Goal: Find specific page/section: Find specific page/section

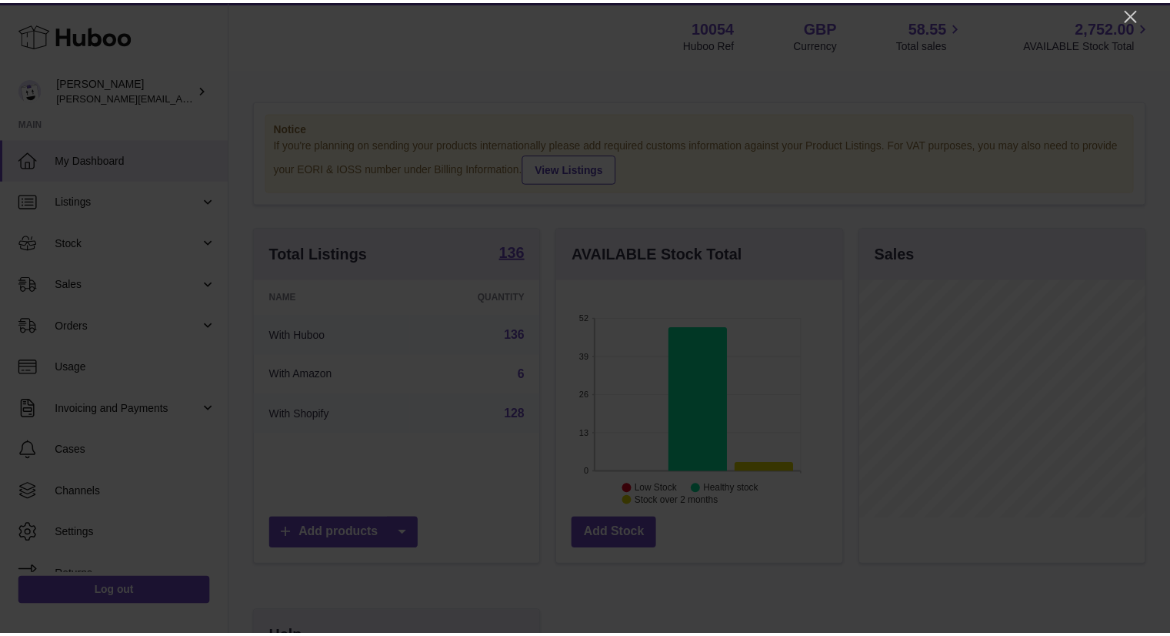
scroll to position [240, 289]
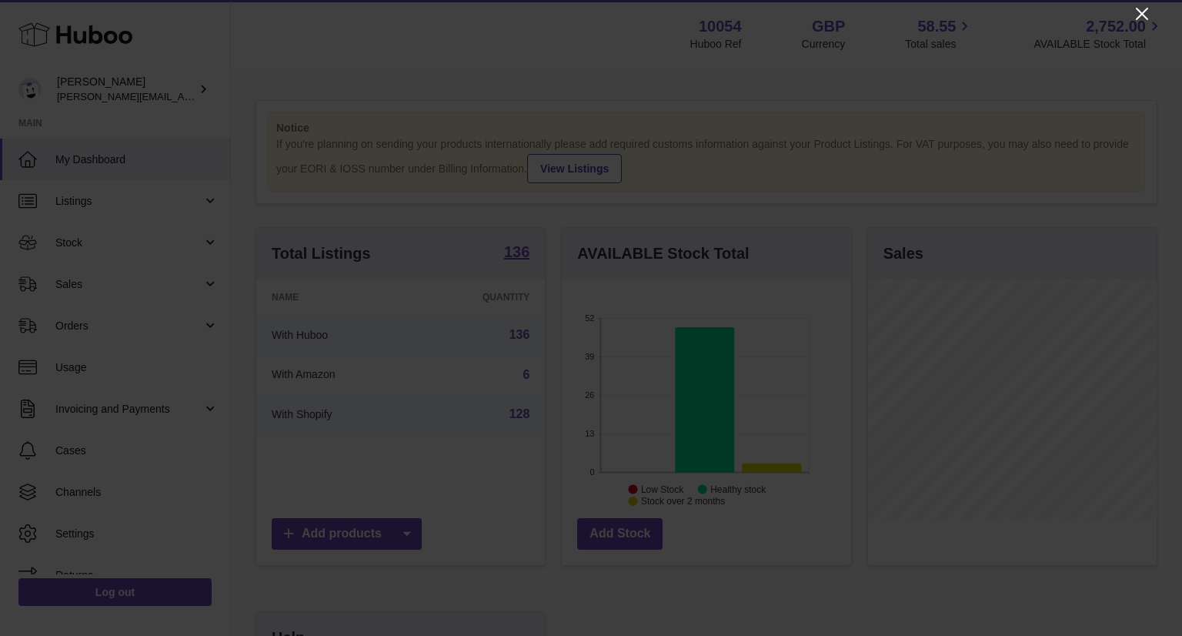
click at [1147, 13] on icon "Close" at bounding box center [1142, 14] width 18 height 18
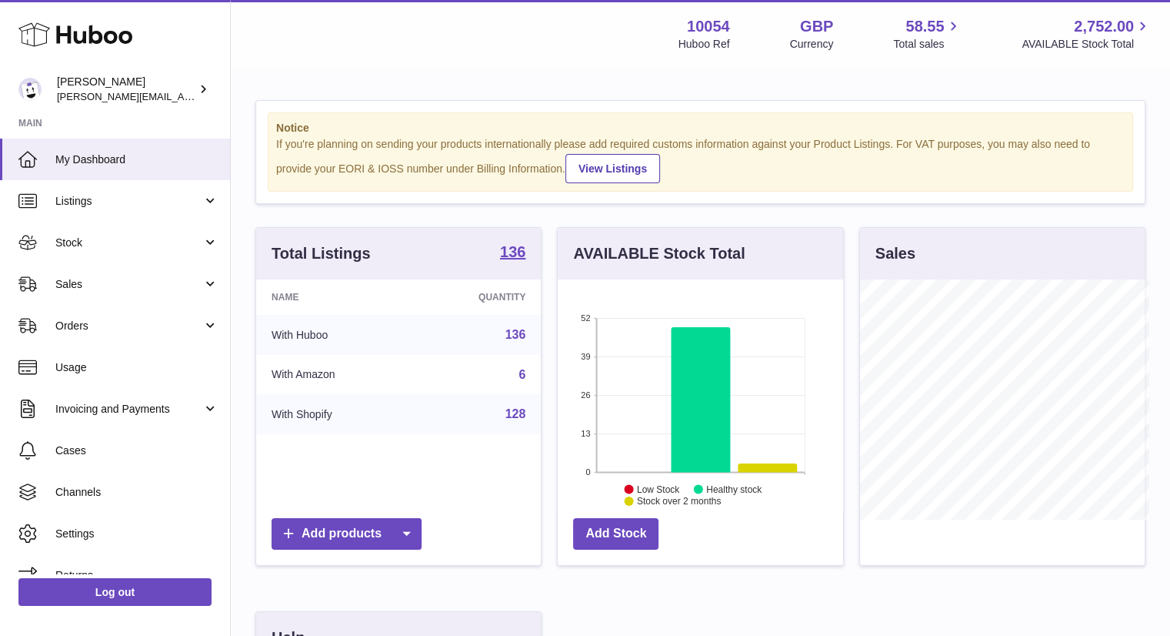
scroll to position [769281, 769236]
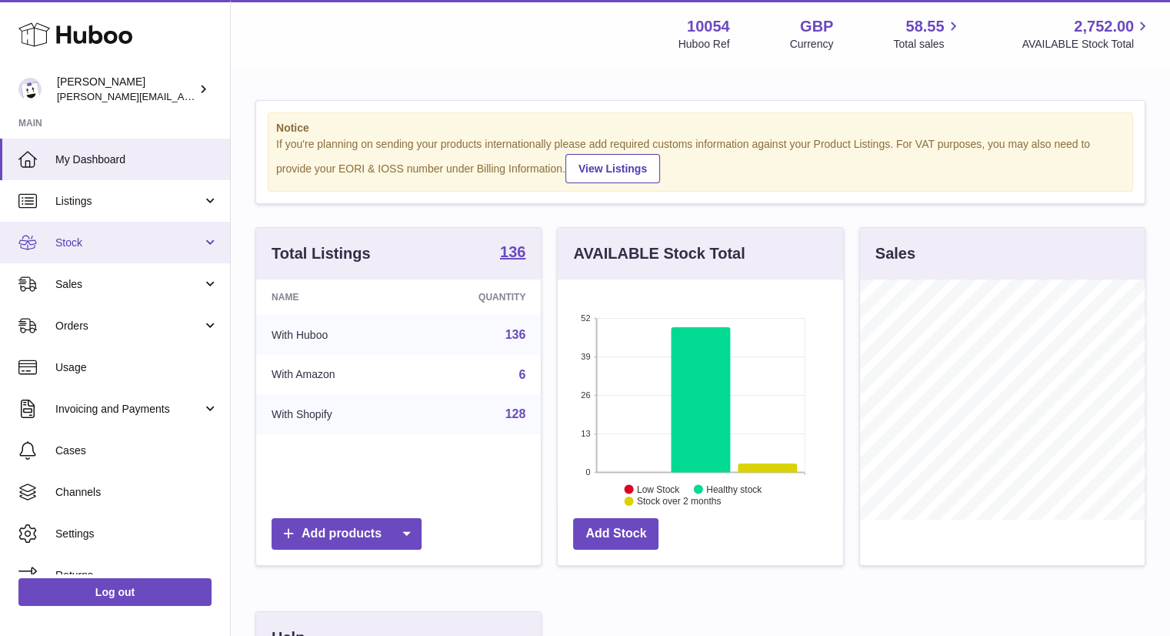
click at [83, 247] on span "Stock" at bounding box center [128, 242] width 147 height 15
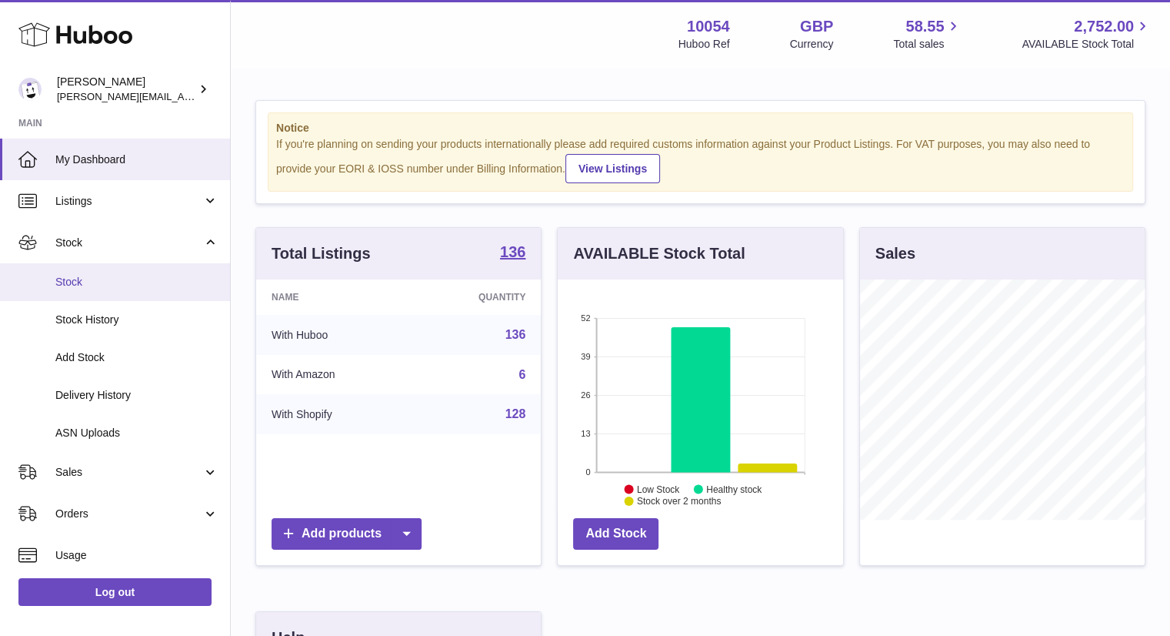
click at [84, 288] on span "Stock" at bounding box center [136, 282] width 163 height 15
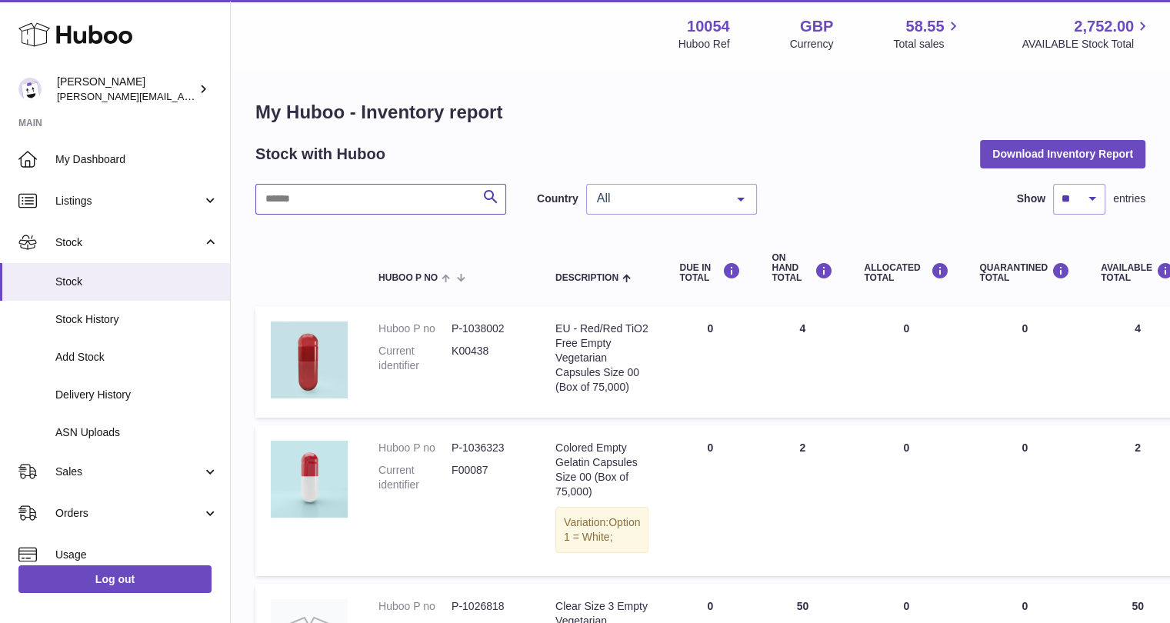
click at [329, 203] on input "text" at bounding box center [380, 199] width 251 height 31
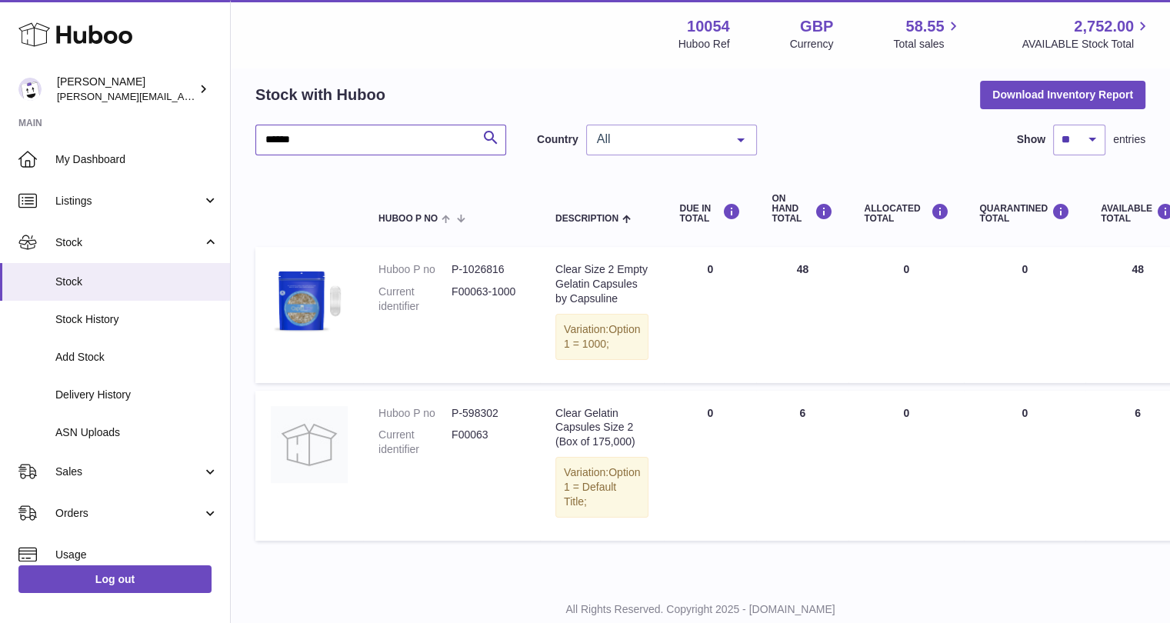
scroll to position [148, 0]
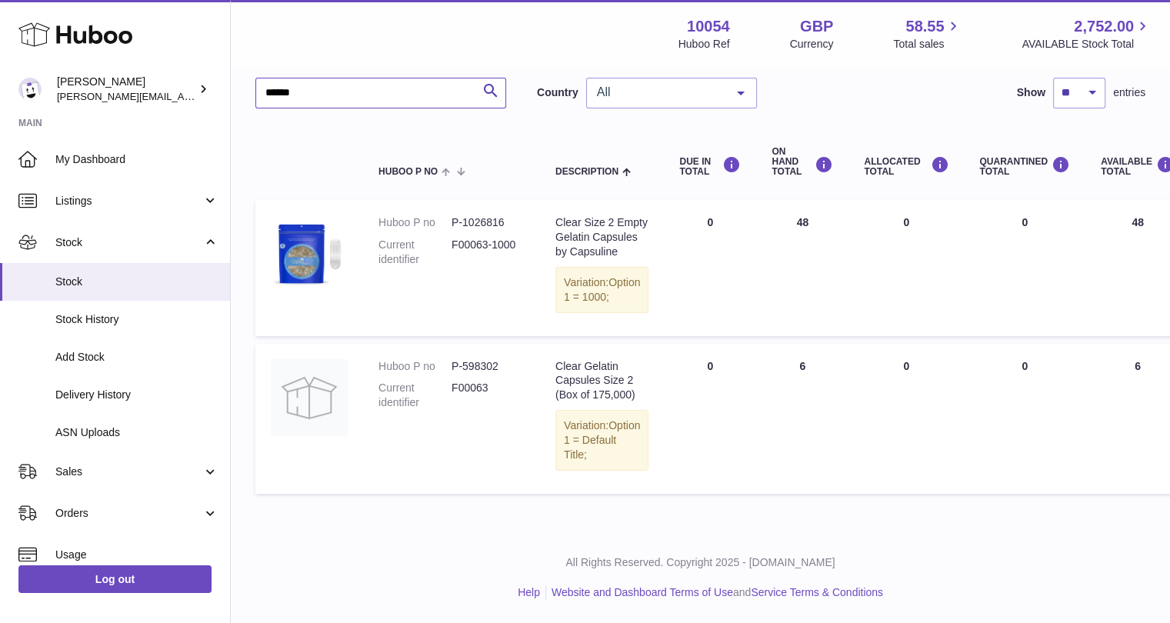
type input "******"
drag, startPoint x: 523, startPoint y: 204, endPoint x: 455, endPoint y: 200, distance: 68.6
click at [455, 238] on dd "F00063-1000" at bounding box center [488, 252] width 73 height 29
copy dd "F00063-1000"
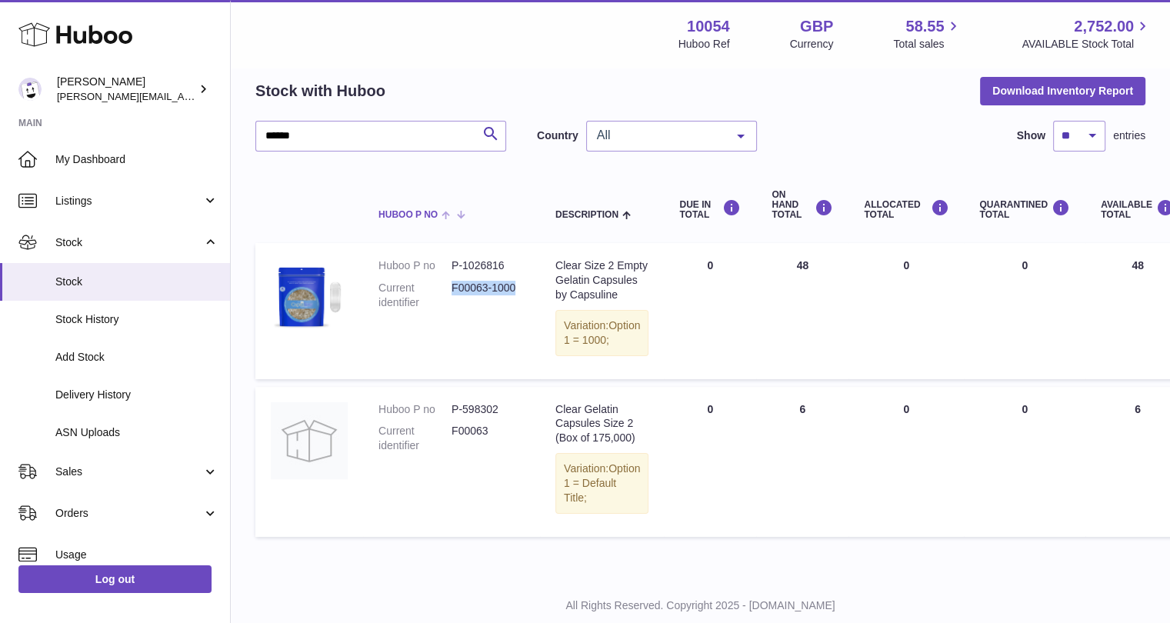
scroll to position [0, 0]
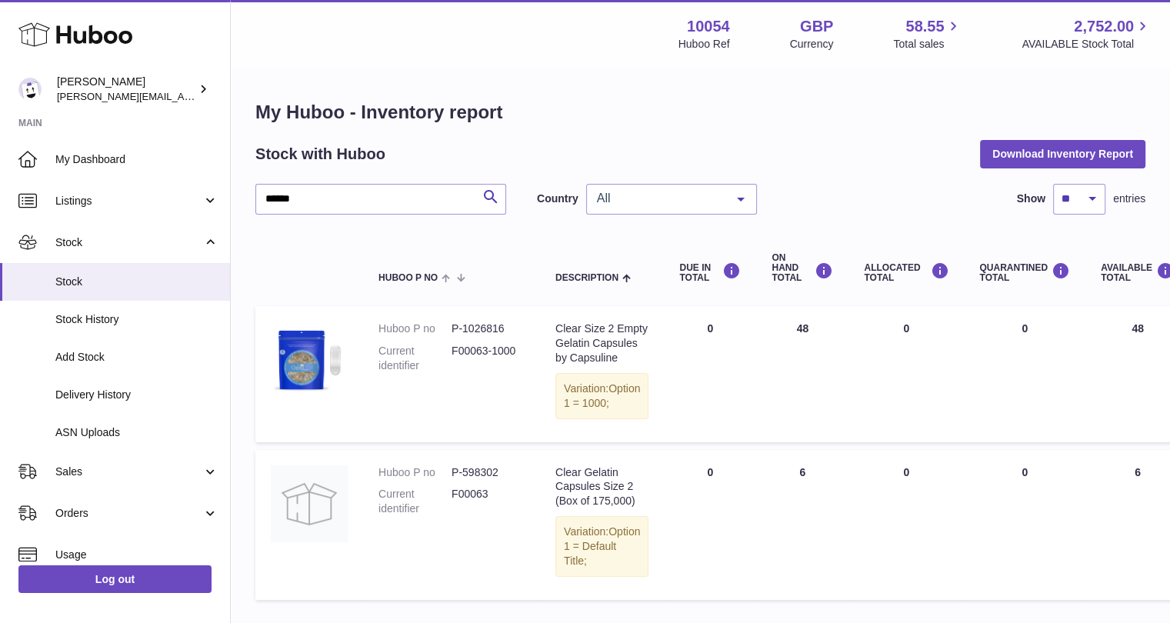
click at [629, 210] on div "All" at bounding box center [671, 199] width 171 height 31
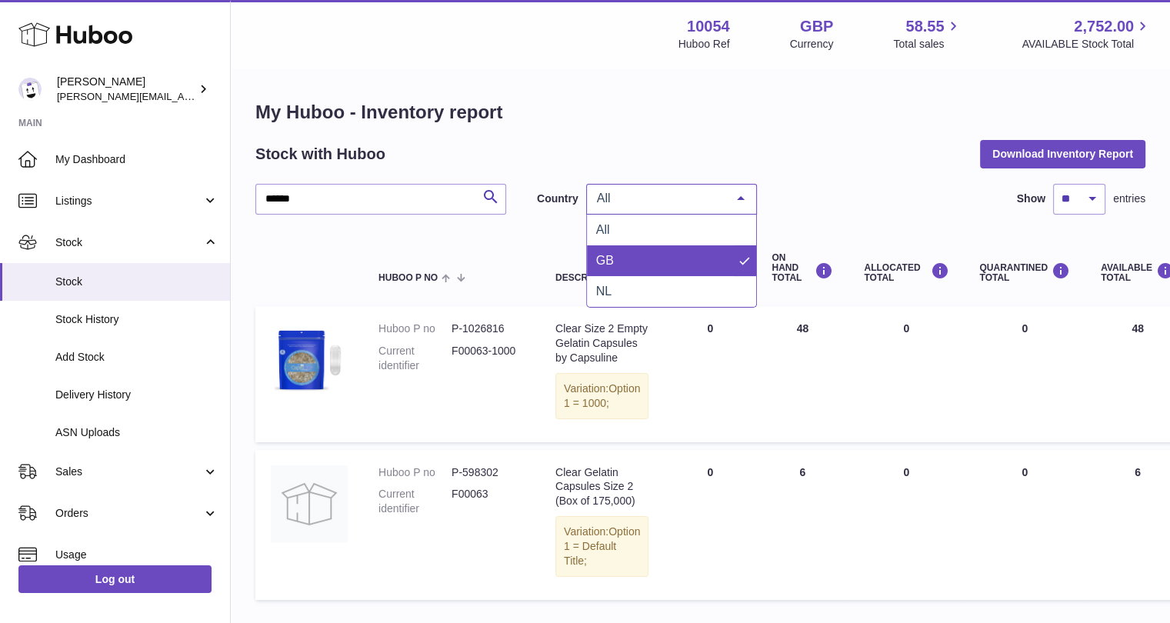
click at [633, 253] on span "GB" at bounding box center [671, 260] width 169 height 31
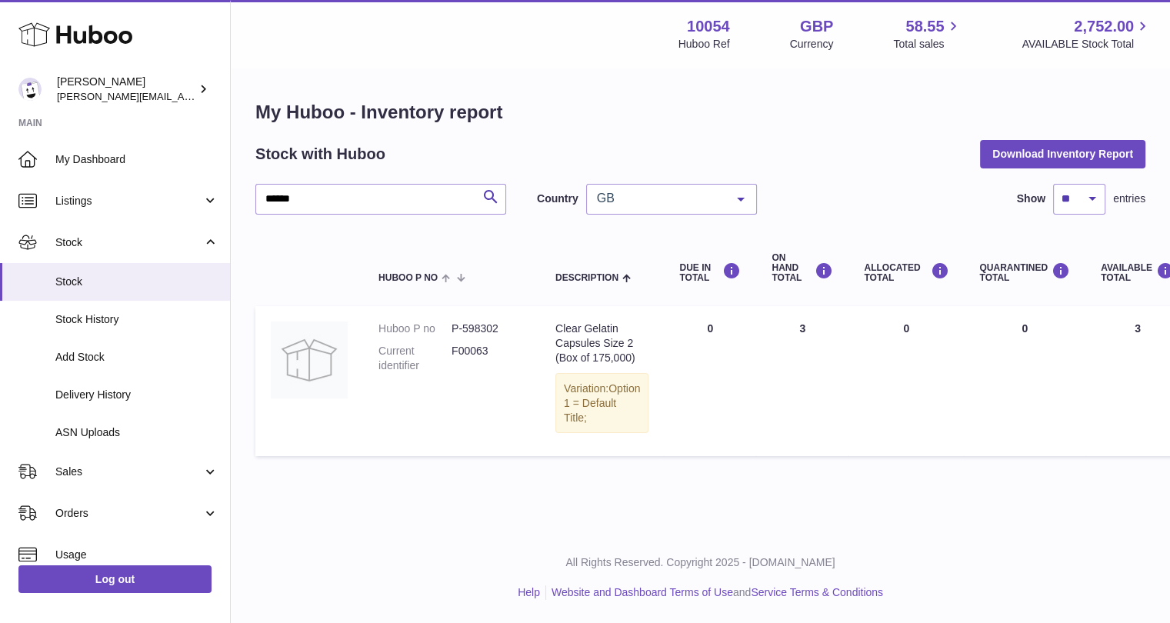
click at [627, 205] on div "GB" at bounding box center [671, 199] width 171 height 31
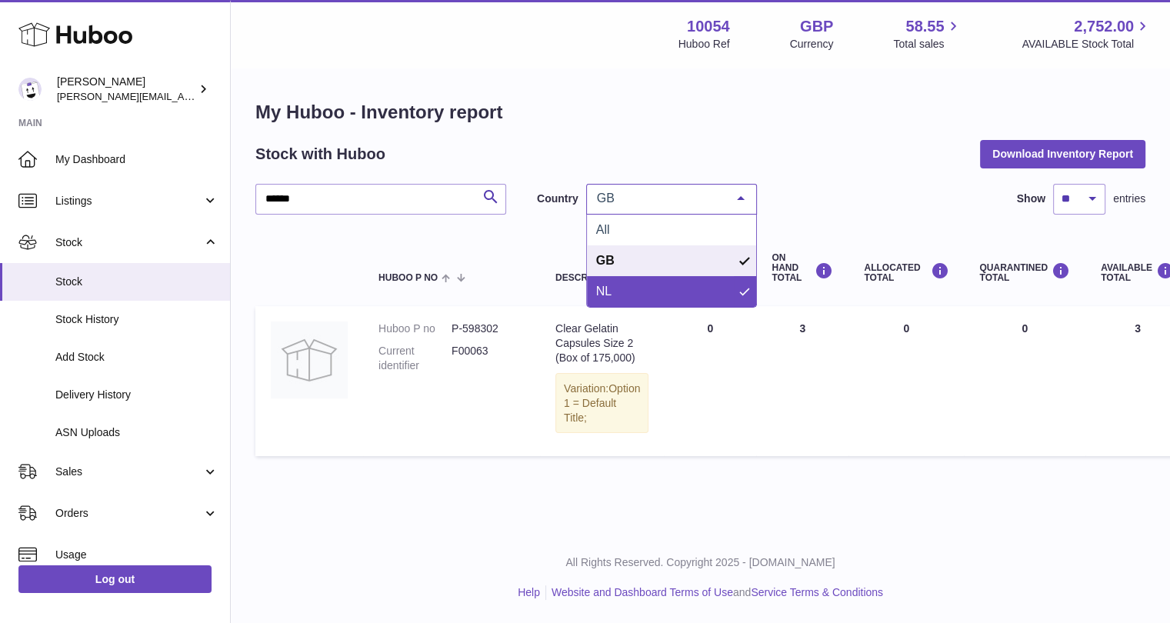
click at [615, 286] on span "NL" at bounding box center [671, 291] width 169 height 31
